Goal: Check status: Check status

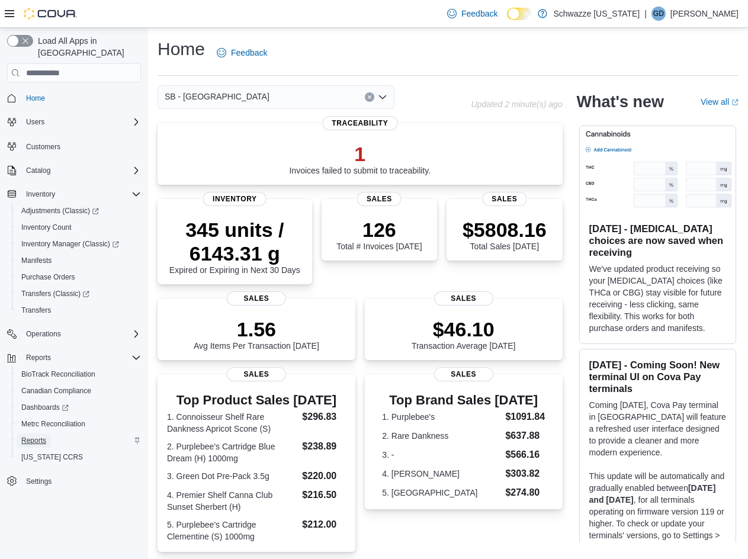
scroll to position [32, 0]
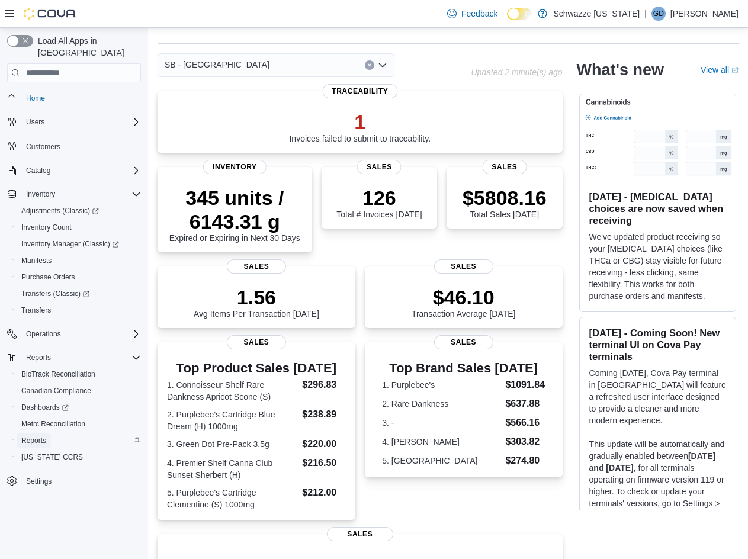
click at [49, 434] on link "Reports" at bounding box center [34, 441] width 34 height 14
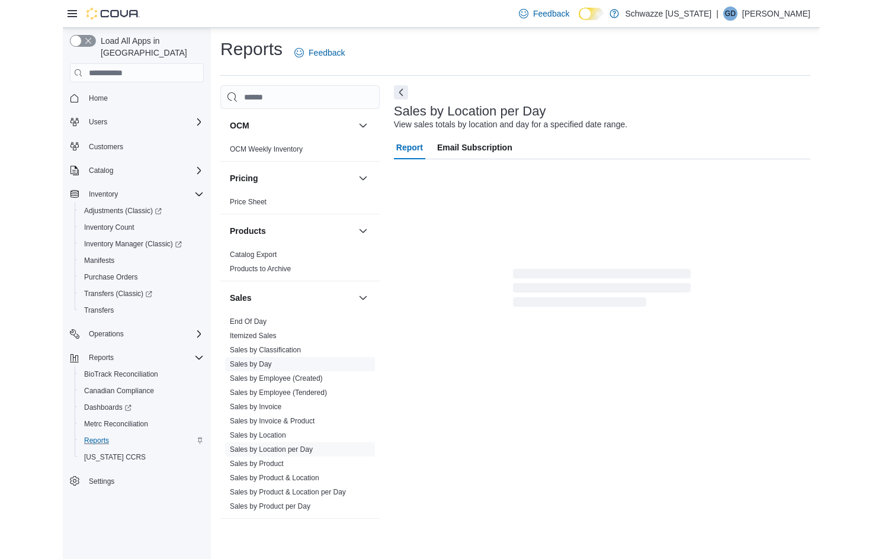
scroll to position [711, 0]
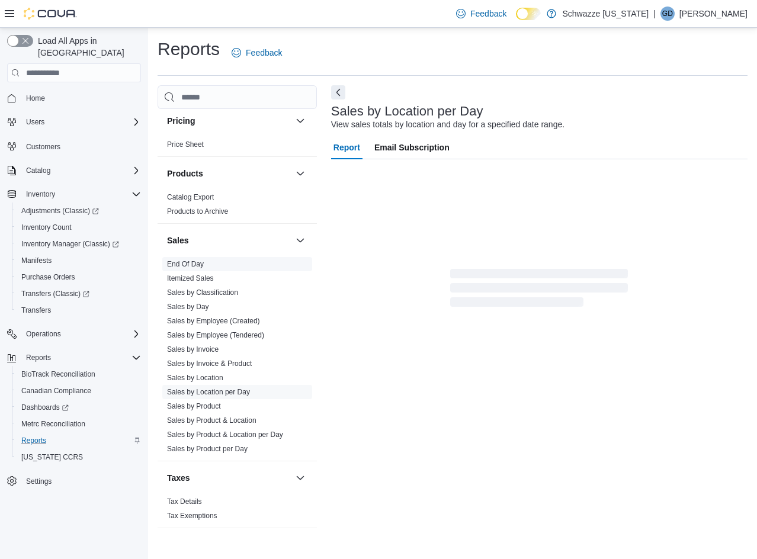
click at [186, 267] on link "End Of Day" at bounding box center [185, 264] width 37 height 8
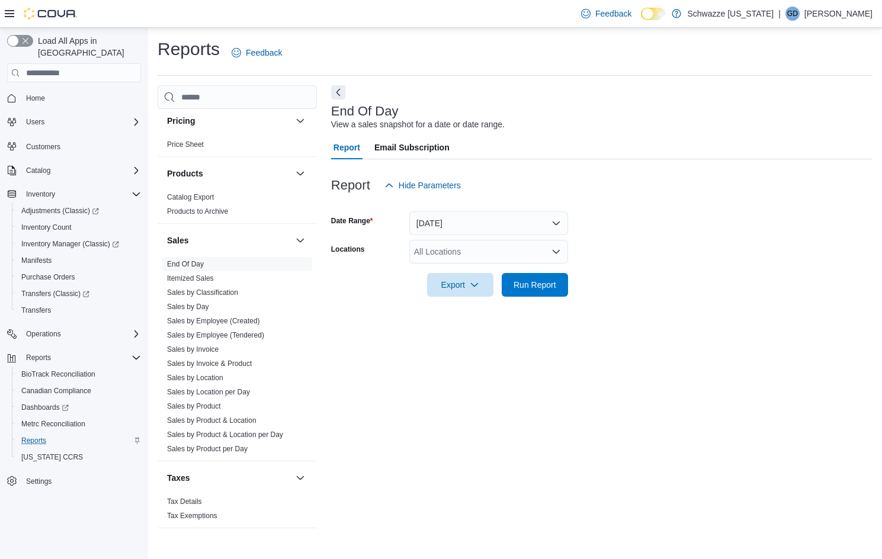
click at [533, 258] on div "All Locations" at bounding box center [488, 252] width 159 height 24
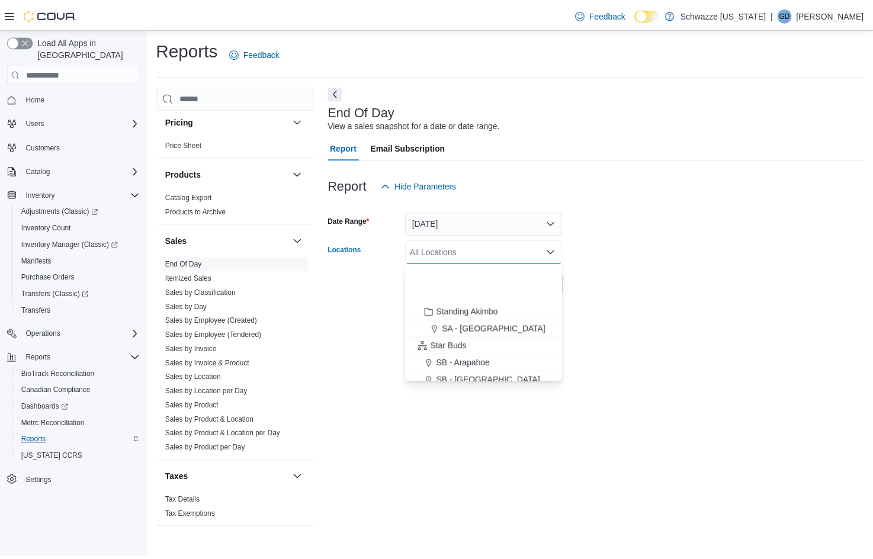
scroll to position [178, 0]
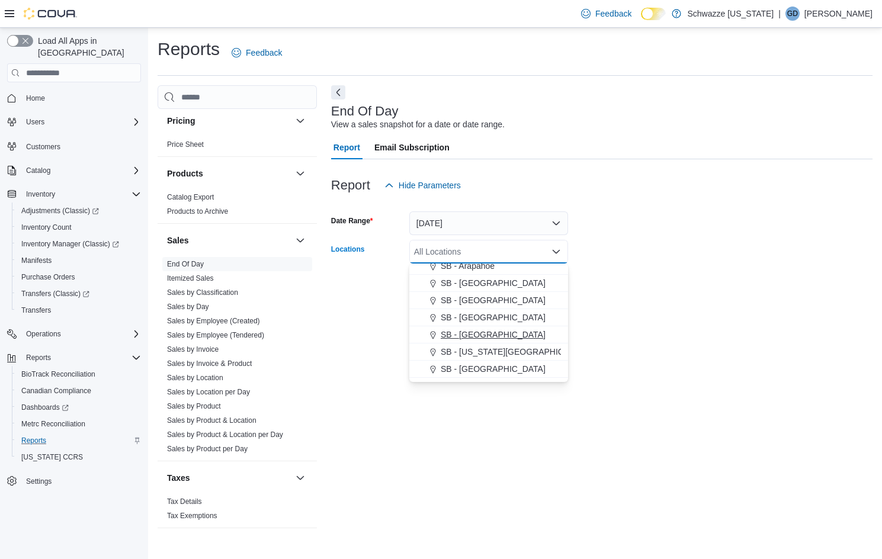
click at [473, 331] on span "SB - [GEOGRAPHIC_DATA]" at bounding box center [493, 335] width 105 height 12
click at [704, 230] on form "Date Range [DATE] Locations [GEOGRAPHIC_DATA] - [GEOGRAPHIC_DATA] Combo box. Se…" at bounding box center [602, 247] width 542 height 100
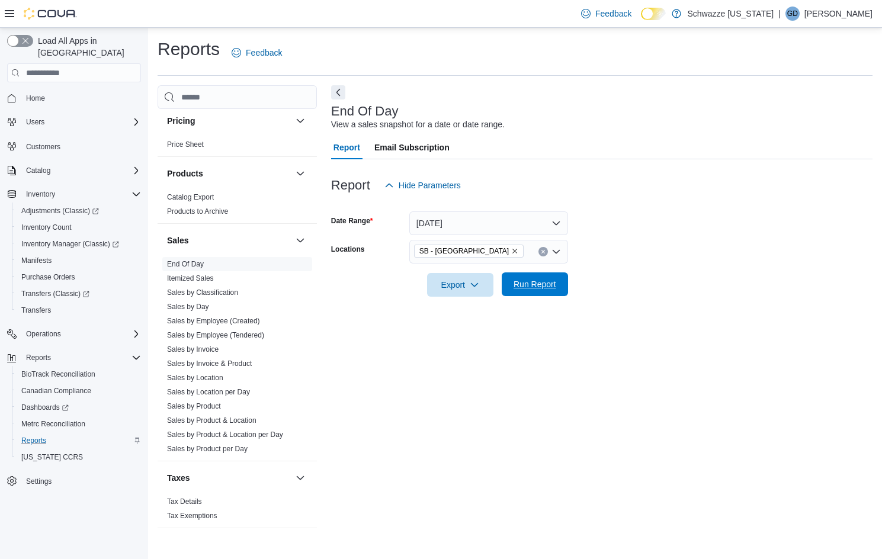
click at [553, 280] on span "Run Report" at bounding box center [535, 284] width 43 height 12
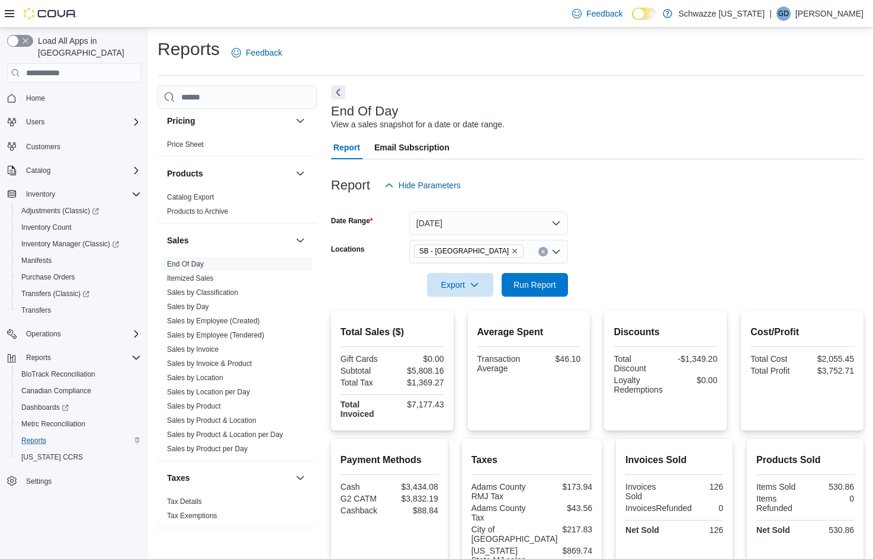
click at [491, 181] on div "Report Hide Parameters" at bounding box center [597, 186] width 533 height 24
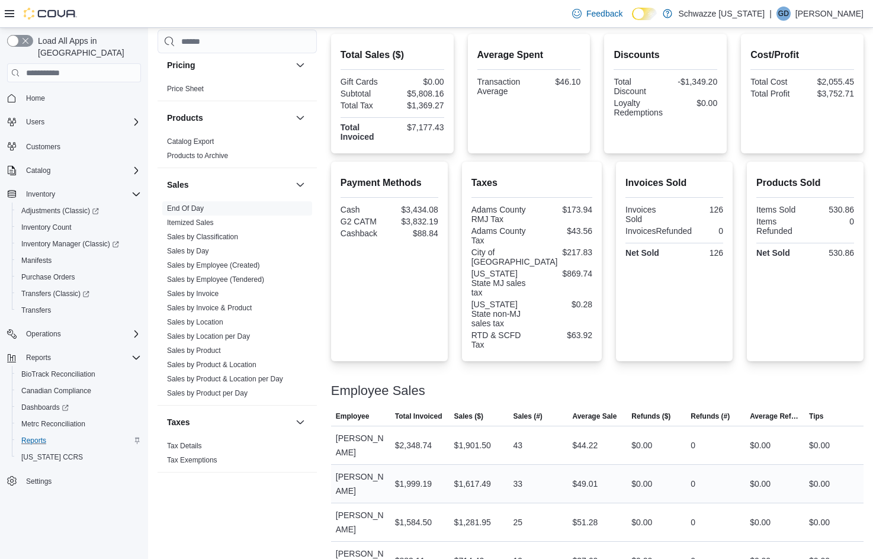
scroll to position [313, 0]
